Goal: Information Seeking & Learning: Learn about a topic

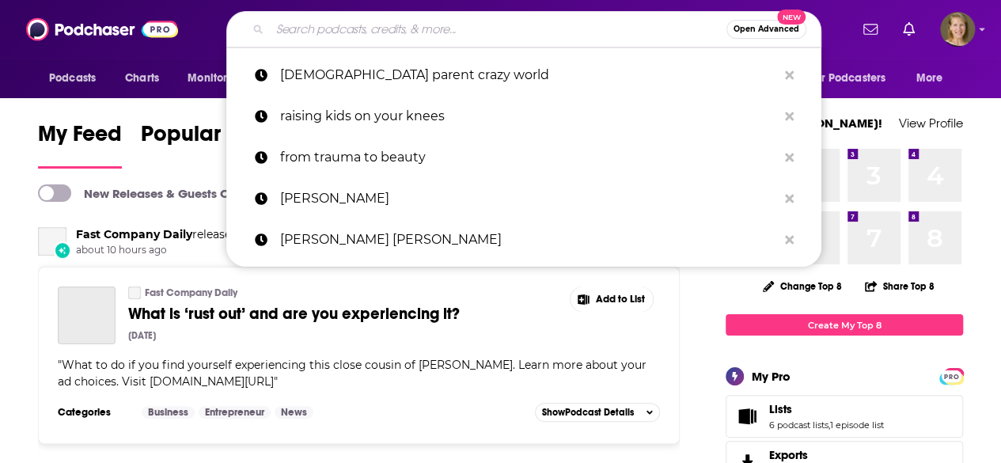
click at [378, 25] on input "Search podcasts, credits, & more..." at bounding box center [498, 29] width 456 height 25
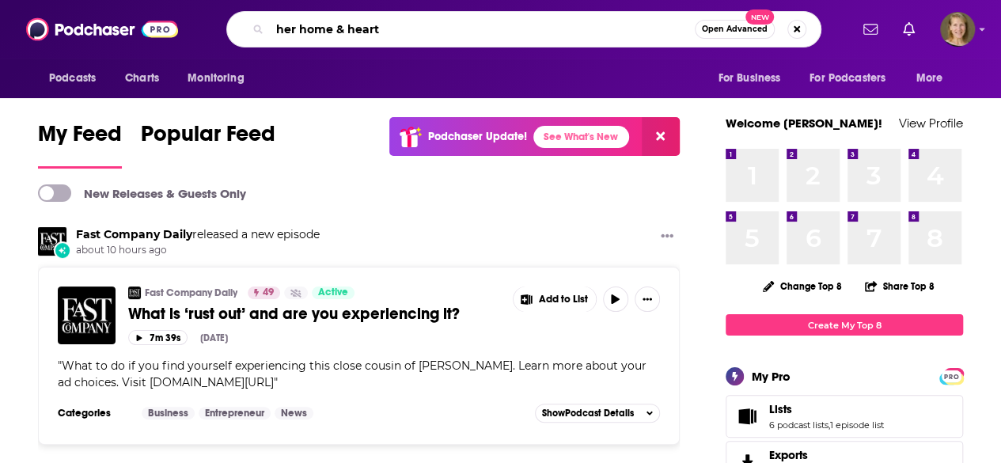
type input "her home & heart"
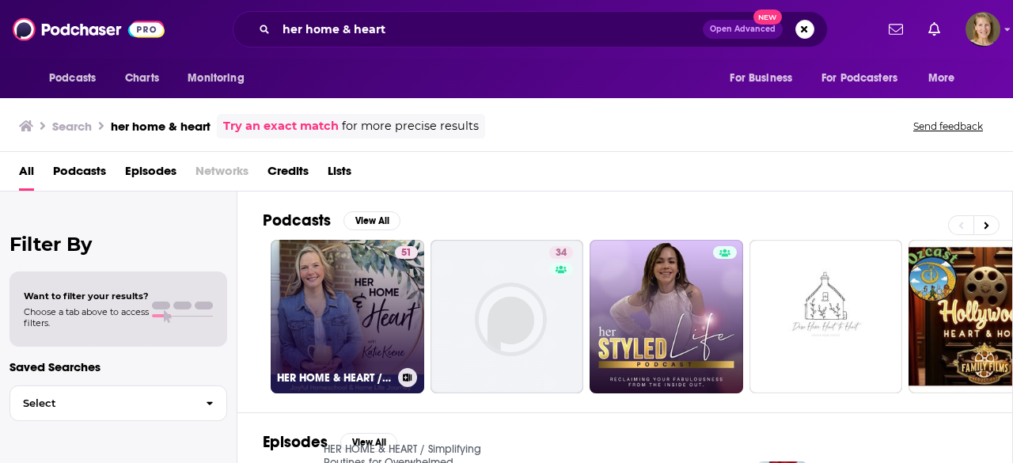
click at [365, 320] on link "51 HER HOME & HEART / Simplifying Routines for Overwhelmed [DEMOGRAPHIC_DATA] H…" at bounding box center [347, 316] width 153 height 153
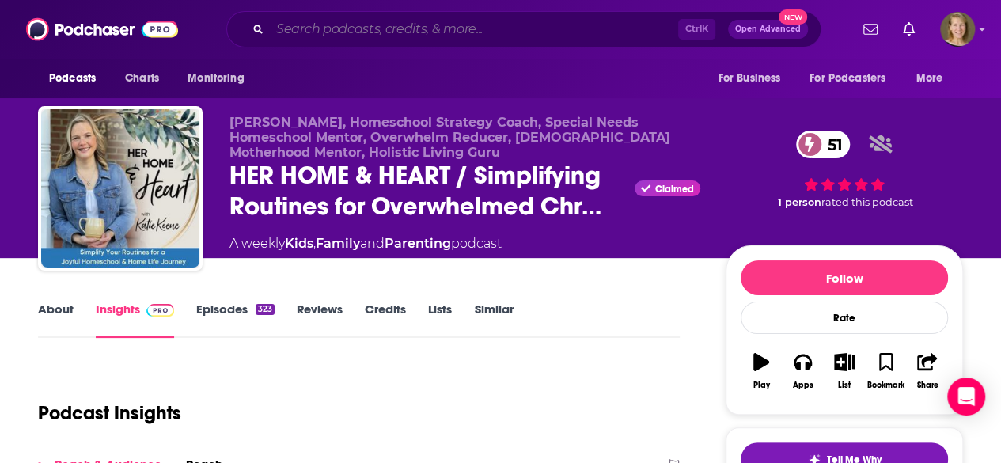
click at [406, 39] on input "Search podcasts, credits, & more..." at bounding box center [474, 29] width 408 height 25
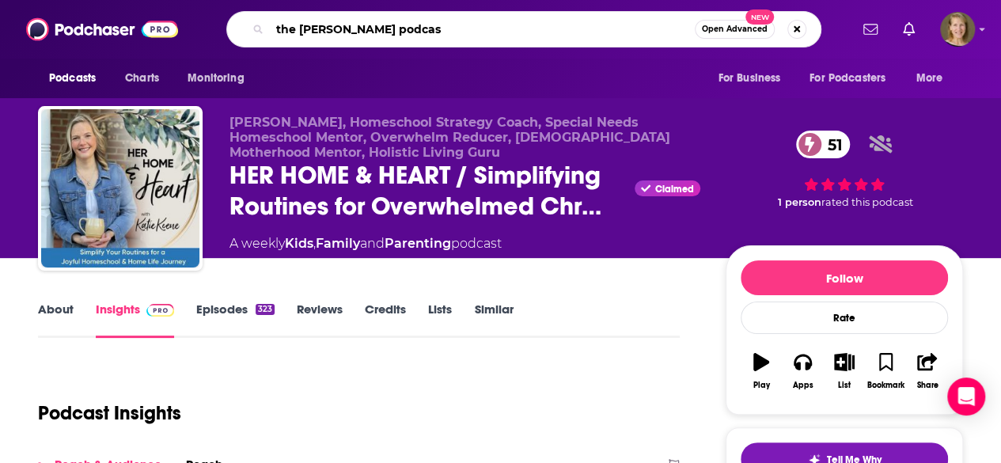
type input "the [PERSON_NAME] podcast"
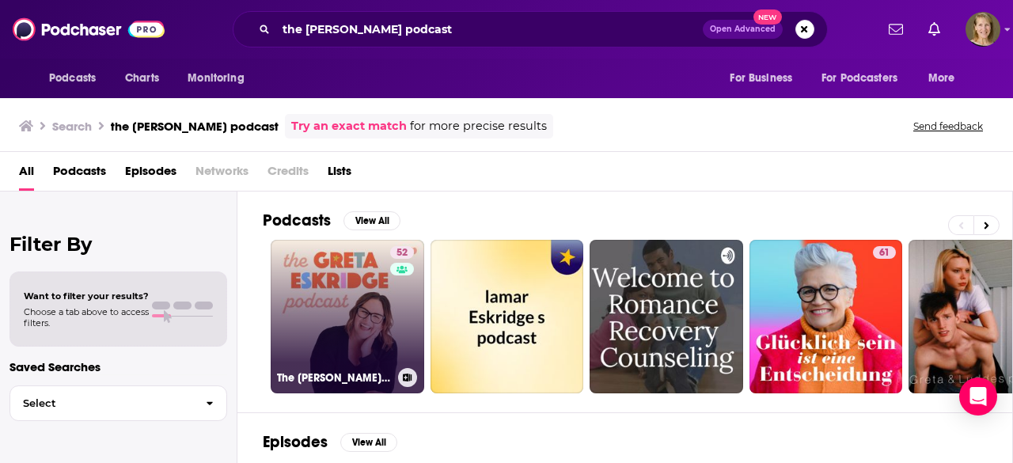
click at [352, 301] on link "52 The [PERSON_NAME] Podcast" at bounding box center [347, 316] width 153 height 153
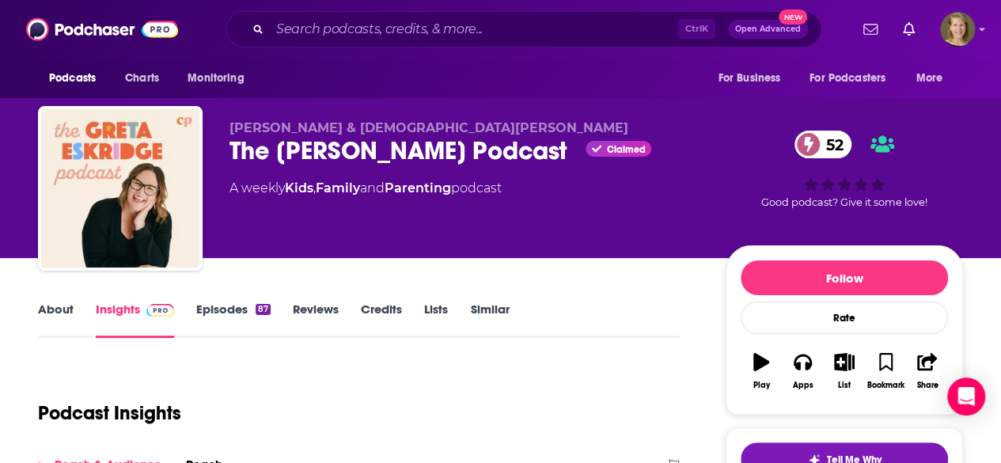
click at [66, 314] on link "About" at bounding box center [56, 319] width 36 height 36
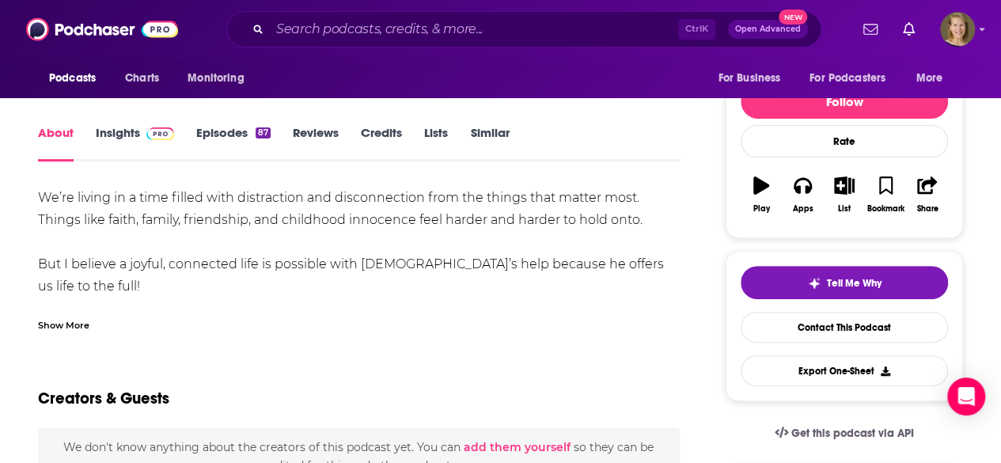
scroll to position [19, 0]
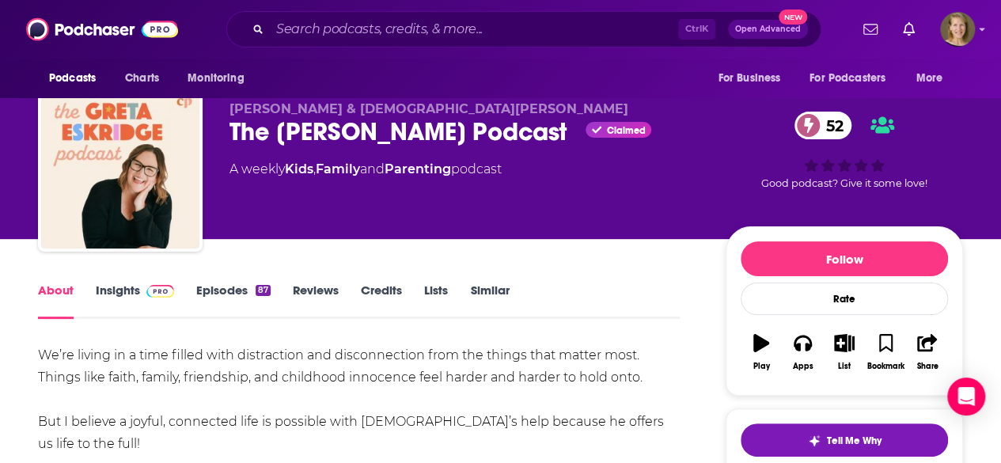
click at [119, 282] on div "About Insights Episodes 87 Reviews Credits Lists Similar" at bounding box center [359, 299] width 642 height 39
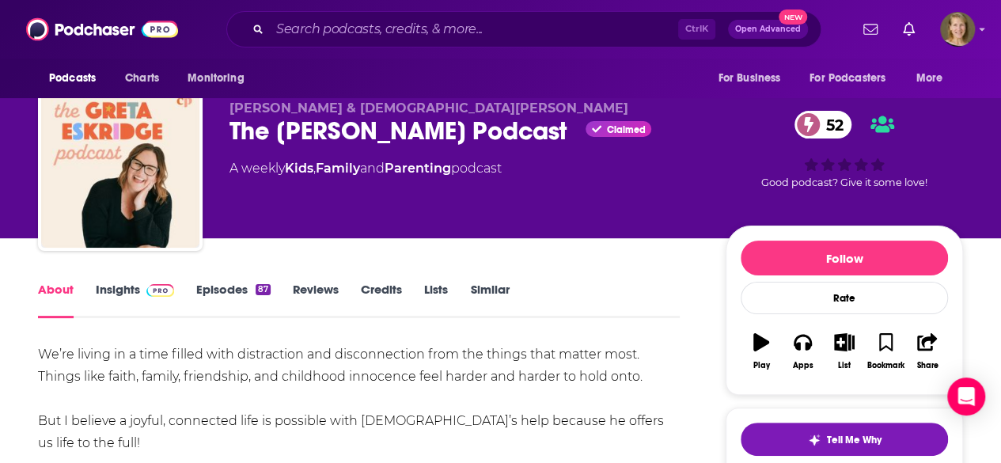
scroll to position [0, 0]
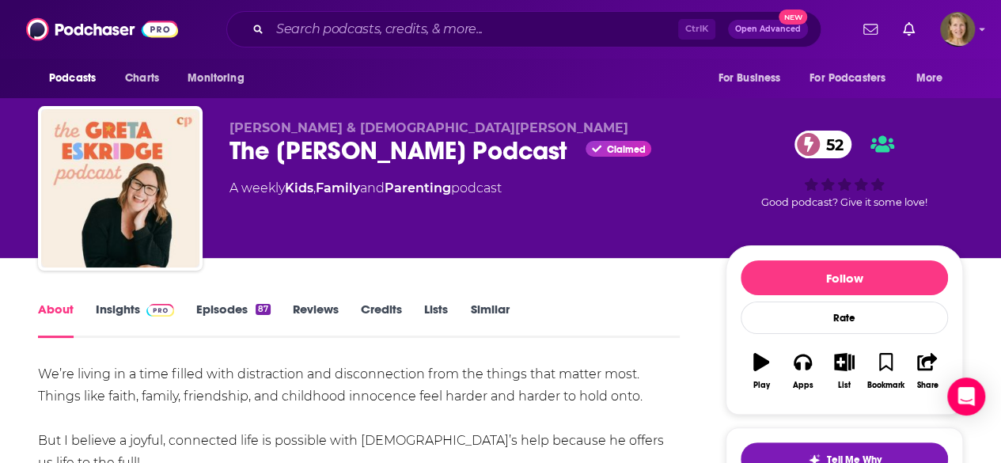
click at [108, 310] on link "Insights" at bounding box center [135, 319] width 78 height 36
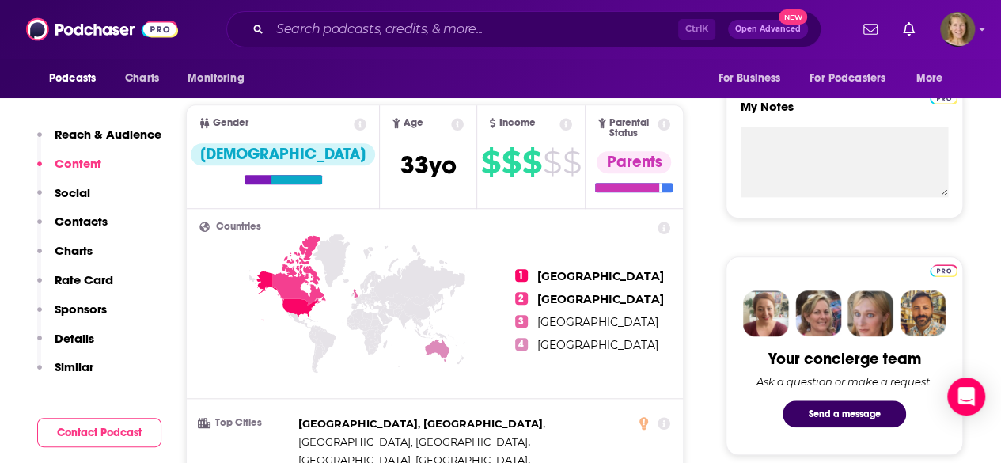
scroll to position [270, 0]
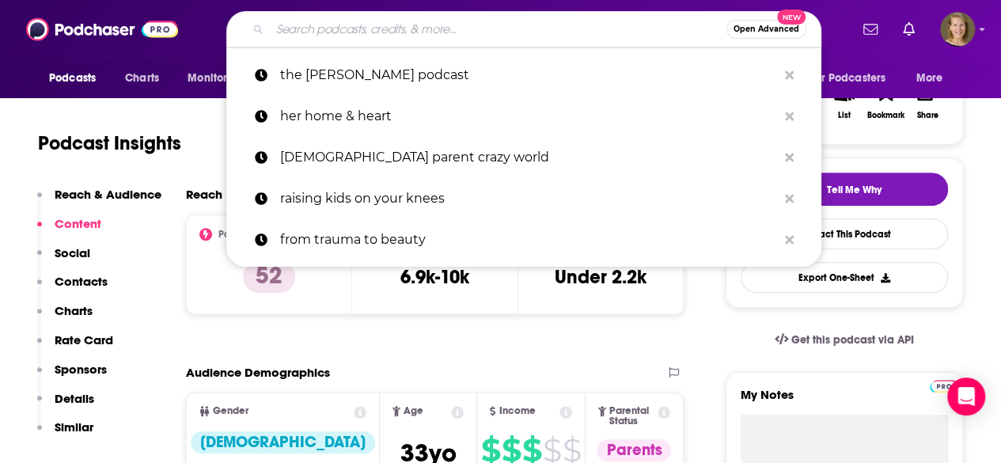
click at [453, 28] on input "Search podcasts, credits, & more..." at bounding box center [498, 29] width 456 height 25
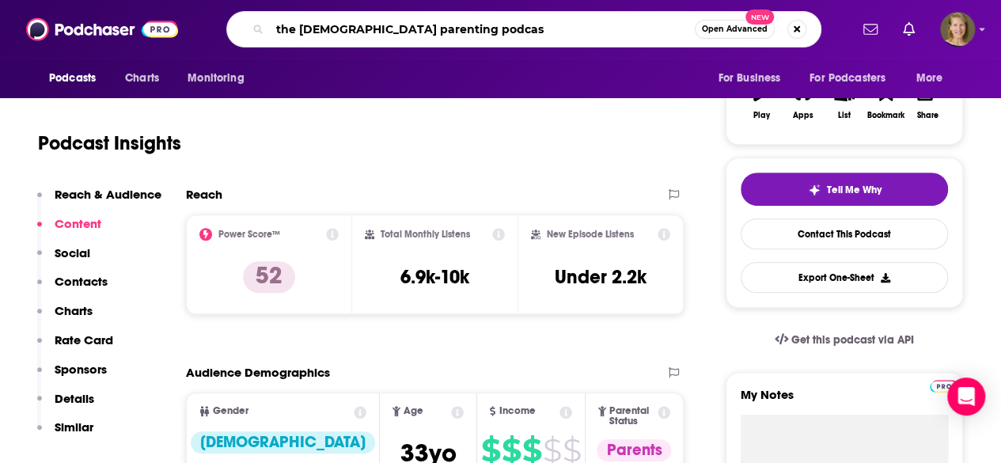
type input "the [DEMOGRAPHIC_DATA] parenting podcast"
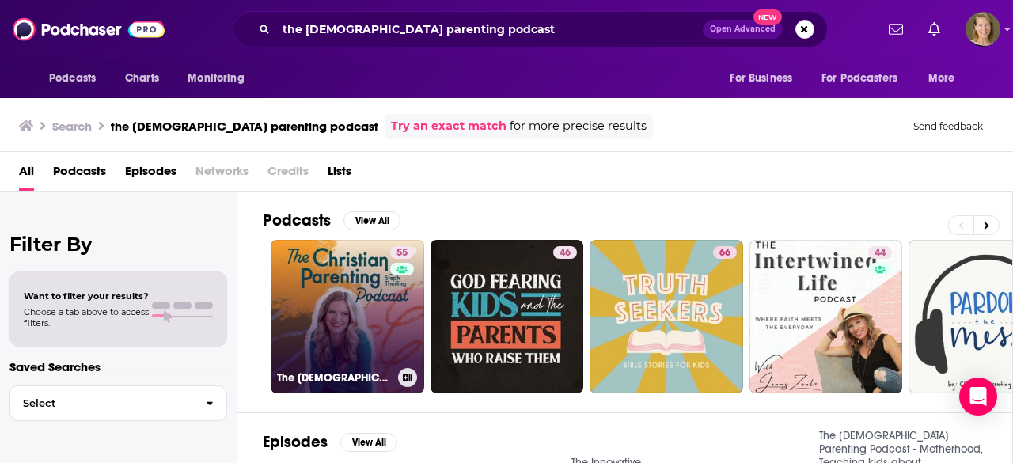
click at [385, 308] on link "55 The [DEMOGRAPHIC_DATA] Parenting Podcast - Motherhood, Teaching kids about […" at bounding box center [347, 316] width 153 height 153
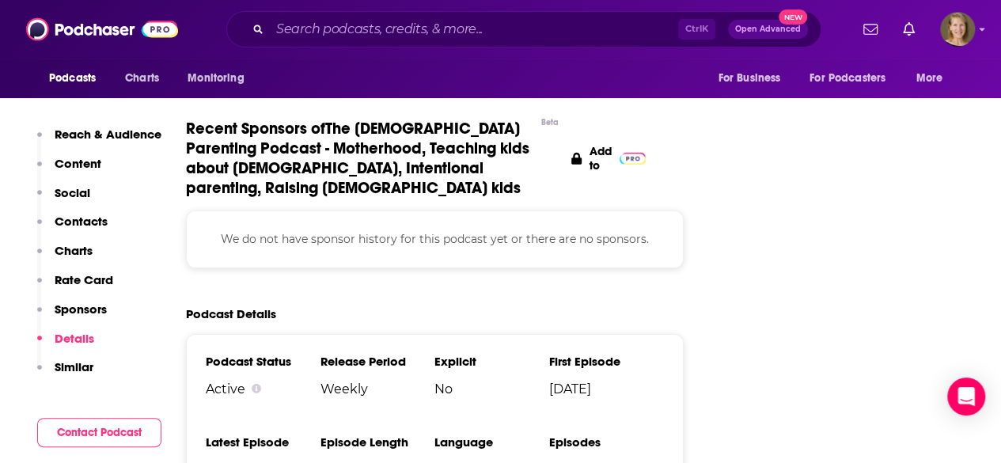
scroll to position [2502, 0]
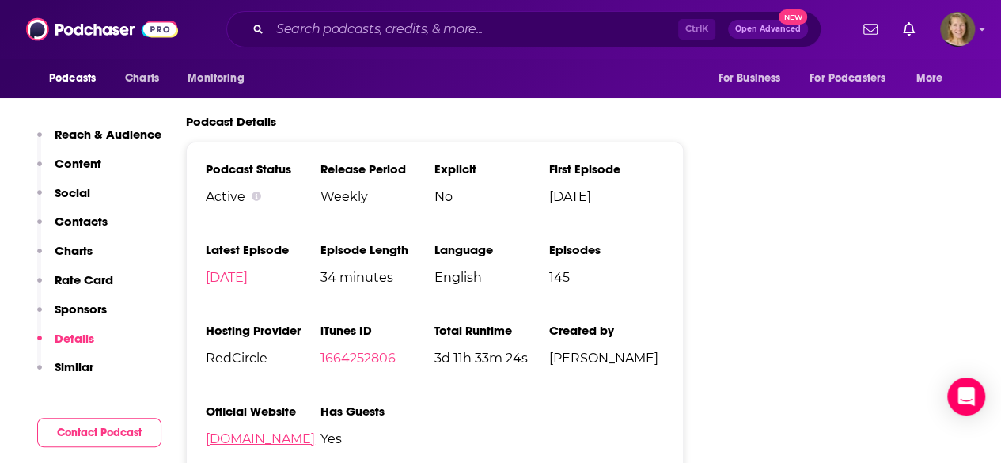
click at [283, 431] on link "[DOMAIN_NAME]" at bounding box center [260, 438] width 109 height 15
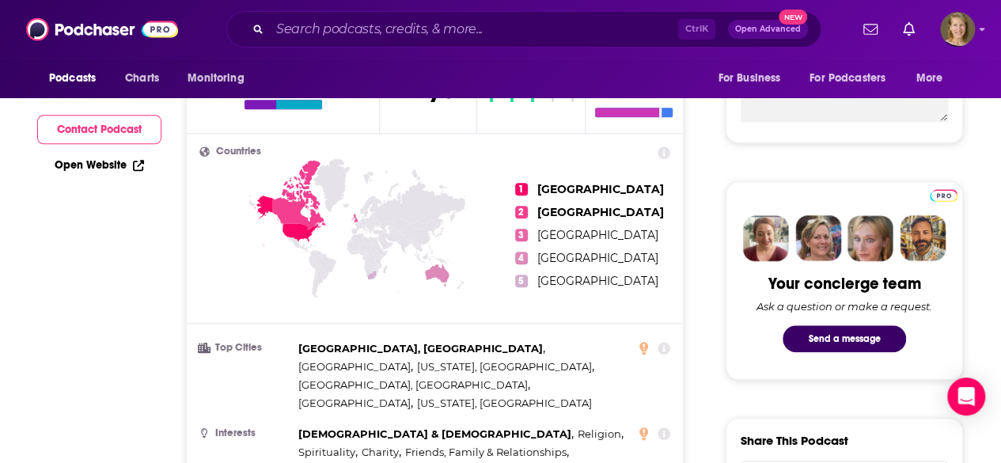
scroll to position [172, 0]
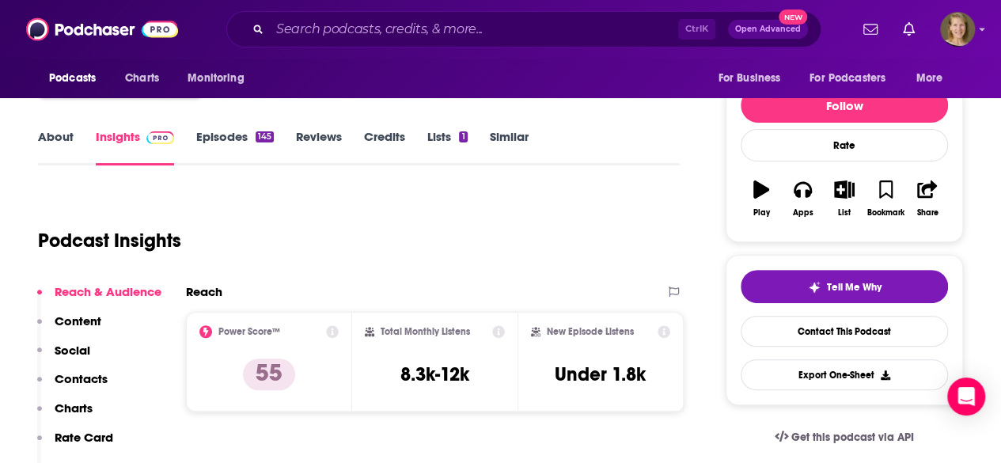
click at [59, 130] on link "About" at bounding box center [56, 147] width 36 height 36
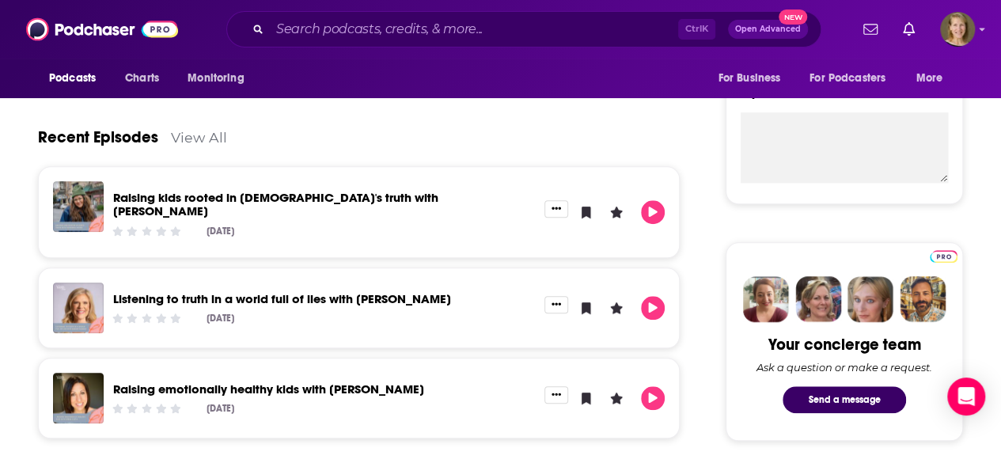
scroll to position [574, 0]
